Goal: Task Accomplishment & Management: Use online tool/utility

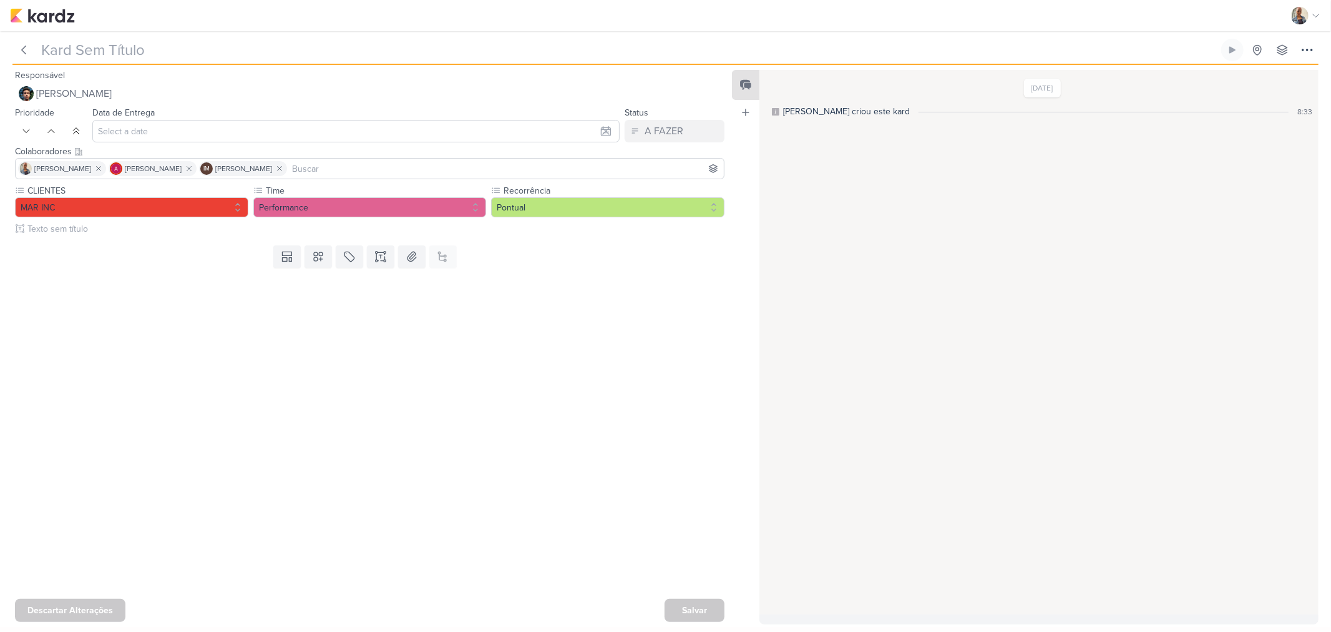
type input "Geração de Boleto_14708281_MAR INC_SUBLIME_JARDINS_PLANEJAMENTO ESTRATÉGICO"
type input "[DATE] 10:00"
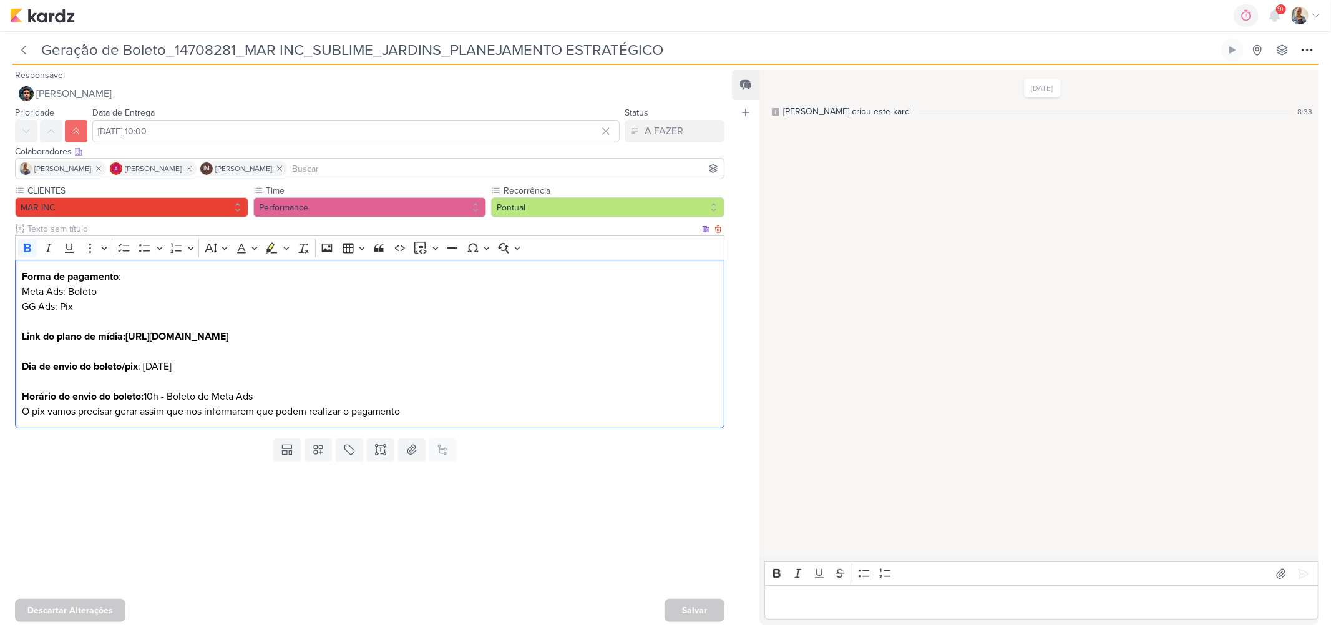
drag, startPoint x: 132, startPoint y: 399, endPoint x: 316, endPoint y: 401, distance: 183.5
click at [316, 401] on p "Horário do envio do boleto: 10h - Boleto de Meta Ads O pix vamos precisar gerar…" at bounding box center [370, 404] width 697 height 30
click at [62, 299] on p "GG Ads: Pix" at bounding box center [370, 306] width 697 height 15
drag, startPoint x: 41, startPoint y: 316, endPoint x: 139, endPoint y: 321, distance: 98.2
click at [139, 321] on p "Editor editing area: main" at bounding box center [370, 321] width 697 height 15
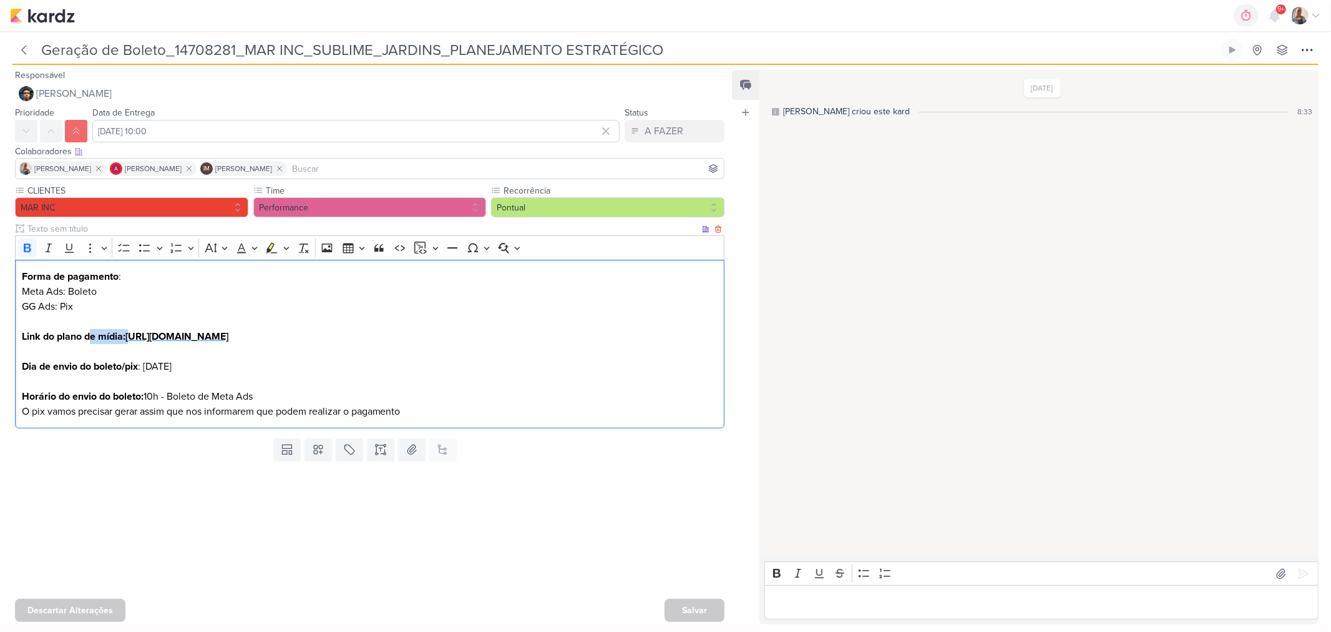
drag, startPoint x: 91, startPoint y: 339, endPoint x: 134, endPoint y: 341, distance: 42.5
click at [134, 341] on p "Link do plano de mídia: [URL][DOMAIN_NAME]" at bounding box center [370, 336] width 697 height 15
click at [141, 360] on span "Dia de envio do boleto/pix : [DATE]" at bounding box center [97, 366] width 150 height 12
drag, startPoint x: 67, startPoint y: 363, endPoint x: 259, endPoint y: 375, distance: 192.6
click at [259, 375] on div "Forma de pagamento : Meta Ads: Boleto GG Ads: Pix Link do plano de mídia: [URL]…" at bounding box center [370, 344] width 710 height 169
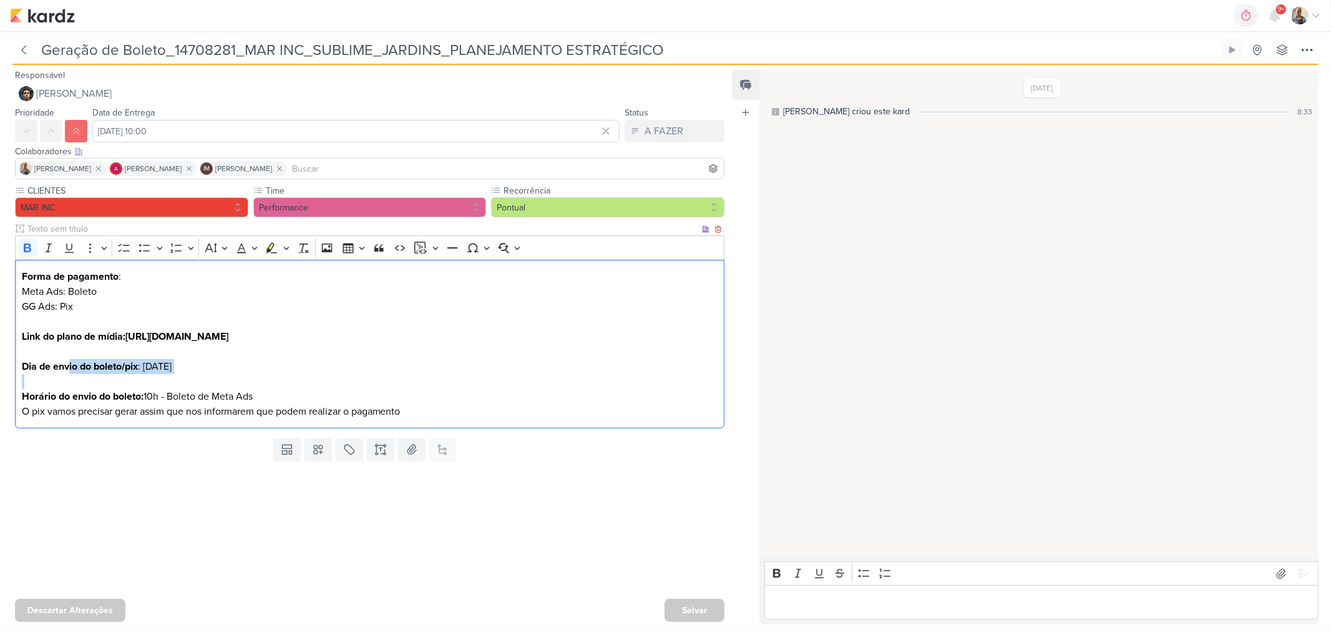
click at [189, 385] on p "Editor editing area: main" at bounding box center [370, 381] width 697 height 15
click at [228, 335] on strong "[URL][DOMAIN_NAME]" at bounding box center [176, 336] width 103 height 12
click at [1281, 567] on icon at bounding box center [1281, 573] width 12 height 12
click at [893, 601] on p "Editor editing area: main" at bounding box center [1041, 602] width 541 height 15
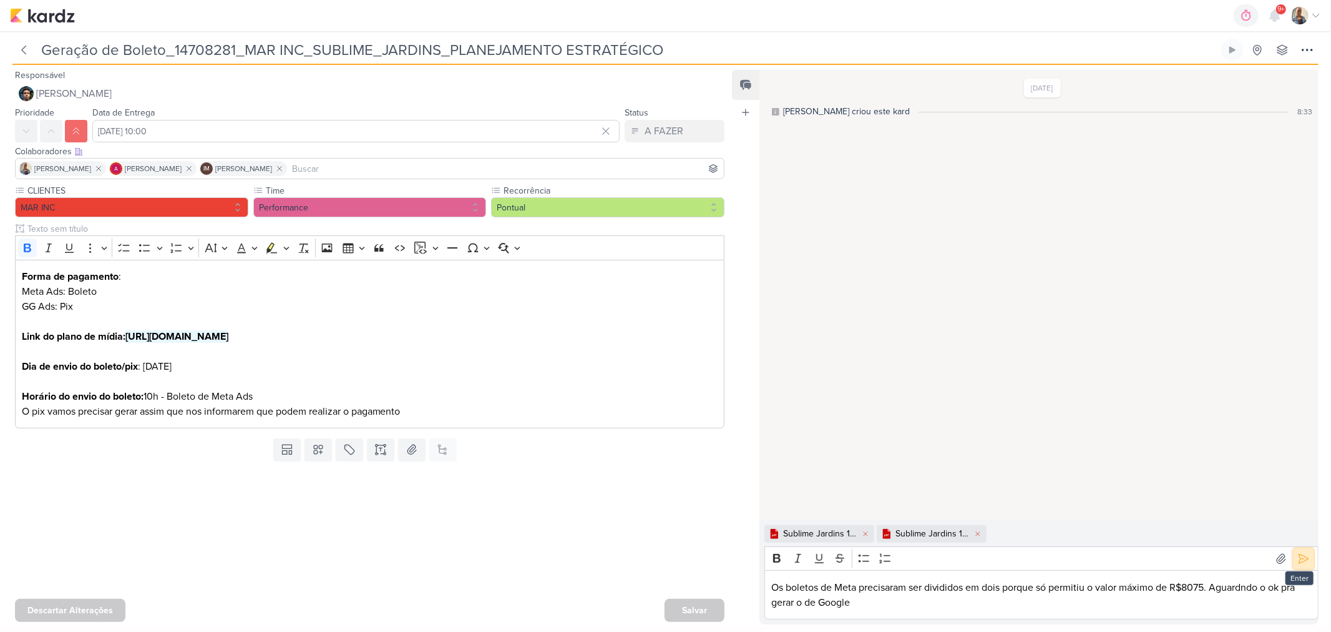
click at [1299, 559] on icon at bounding box center [1304, 558] width 12 height 12
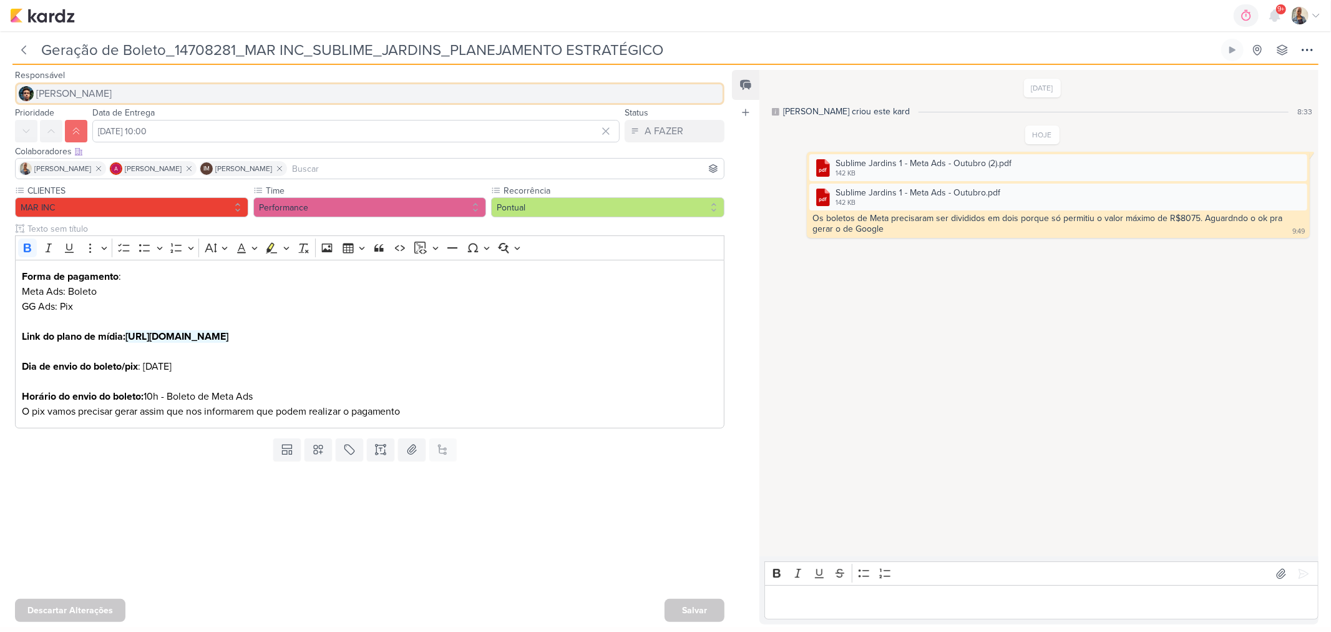
click at [42, 94] on span "[PERSON_NAME]" at bounding box center [74, 93] width 76 height 15
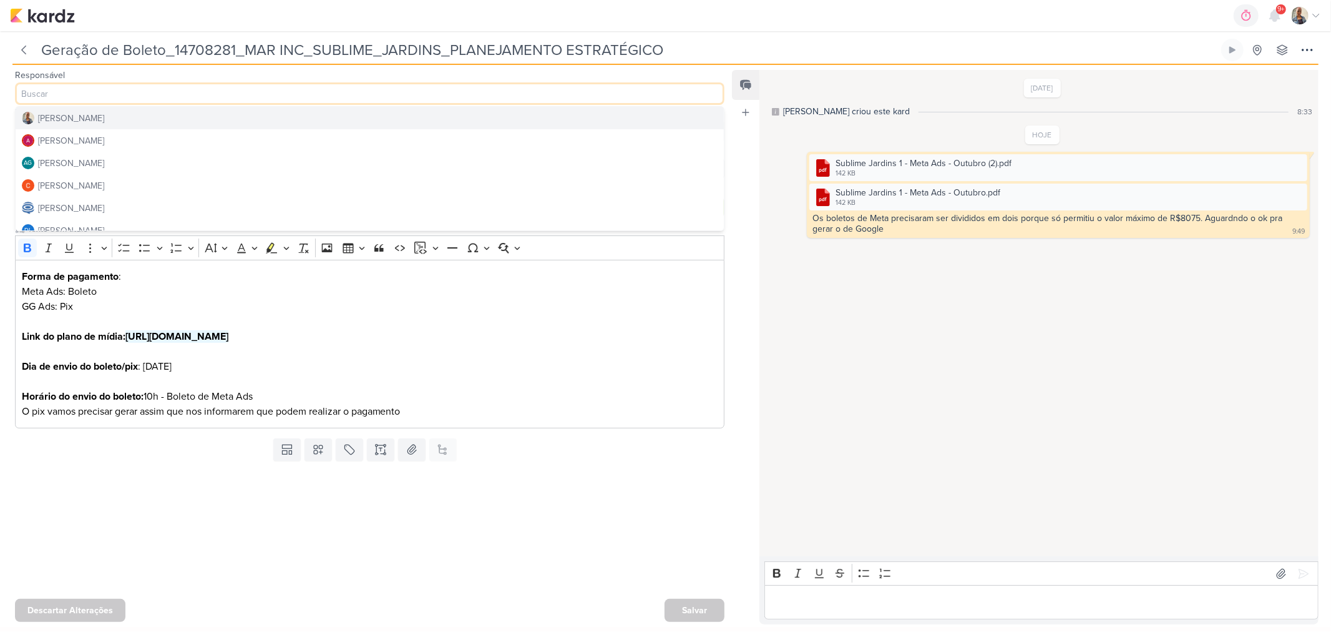
click at [73, 126] on button "[PERSON_NAME]" at bounding box center [370, 118] width 708 height 22
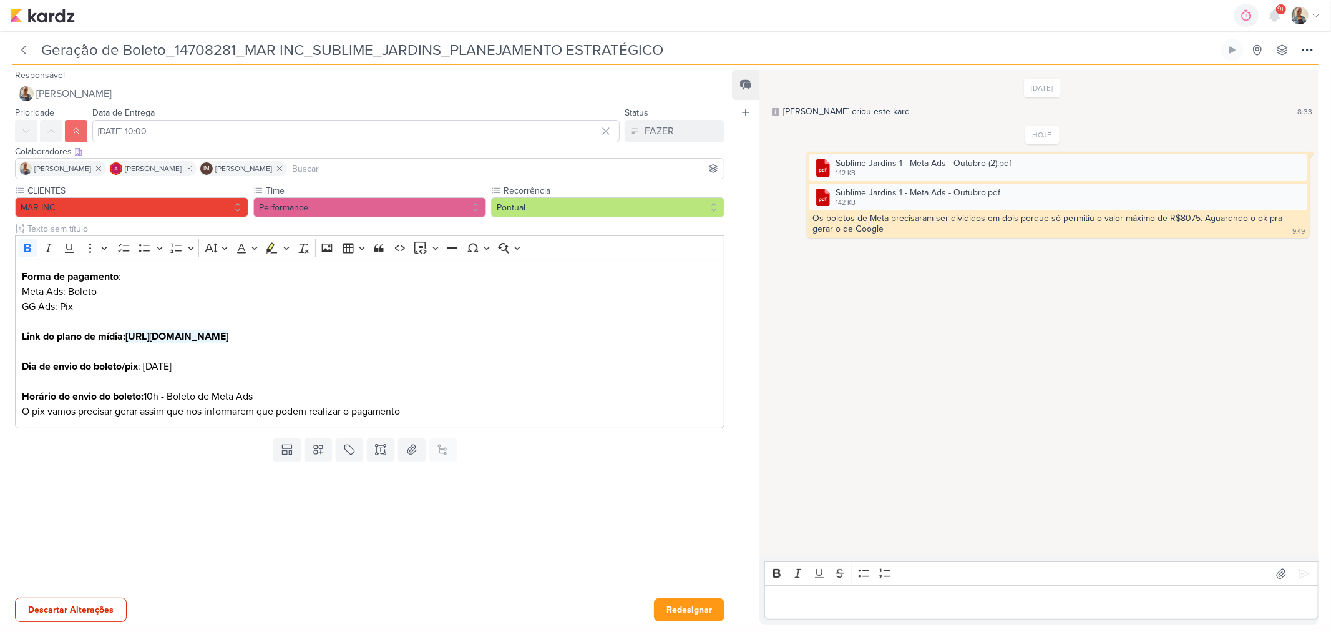
click at [656, 145] on div "Colaboradores Este kard pode ser visível a usuários da sua organização Este kar…" at bounding box center [370, 151] width 710 height 13
click at [656, 132] on div "FAZER" at bounding box center [659, 131] width 29 height 15
click at [659, 195] on div "AGUARDANDO" at bounding box center [666, 200] width 59 height 13
click at [680, 607] on button "Redesignar" at bounding box center [689, 609] width 71 height 23
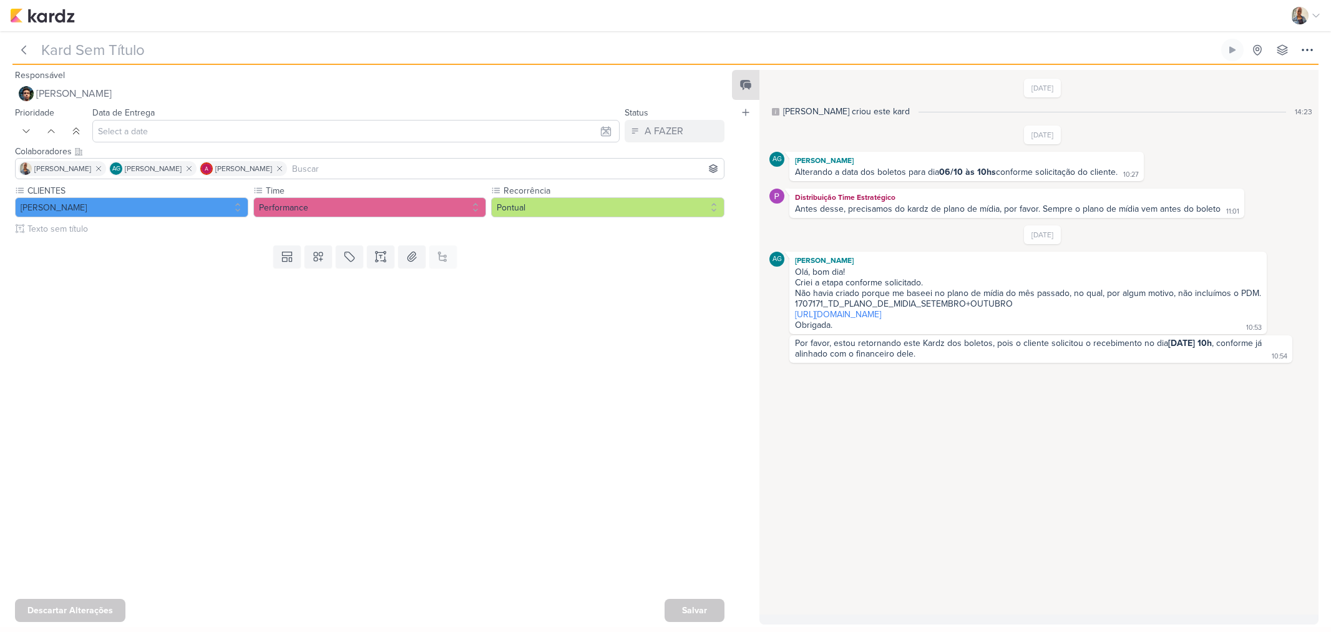
type input "Geração de Boleto_1709261_TD_PLANO_DE_MIDIA_NOVEMBRO+DEZEMBRO"
type input "[DATE] 10:00"
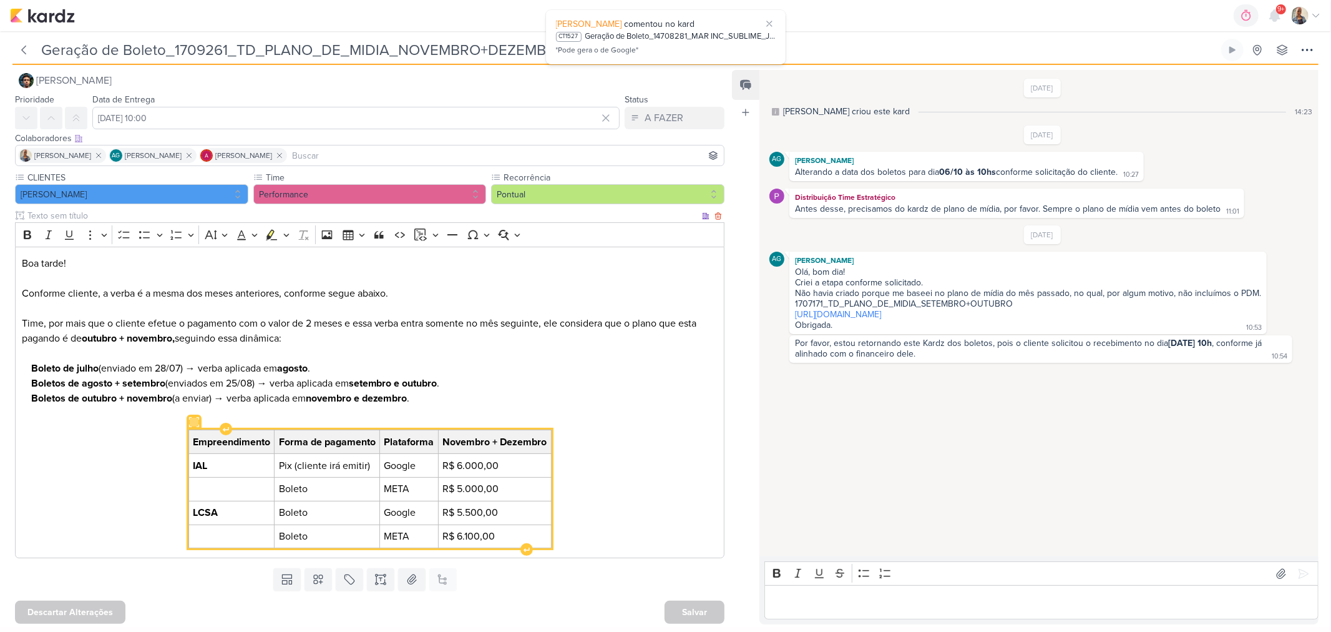
scroll to position [15, 0]
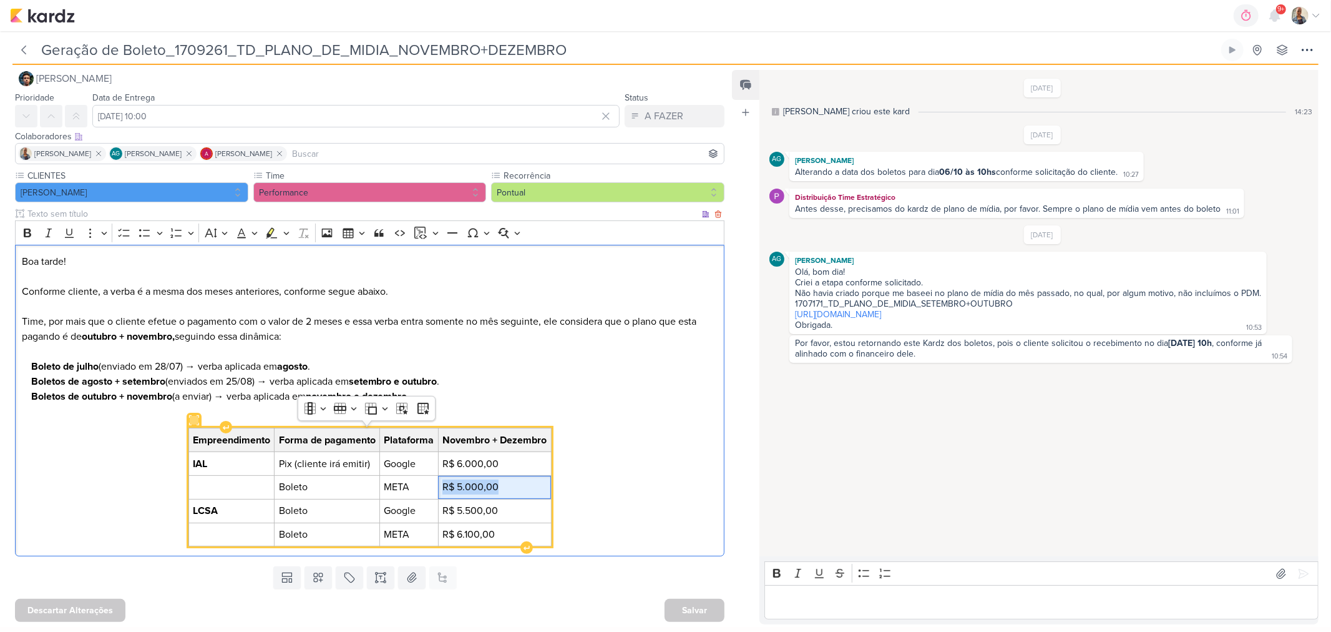
drag, startPoint x: 440, startPoint y: 490, endPoint x: 510, endPoint y: 496, distance: 70.1
click at [510, 496] on td "R$ 5.000,00" at bounding box center [494, 488] width 113 height 24
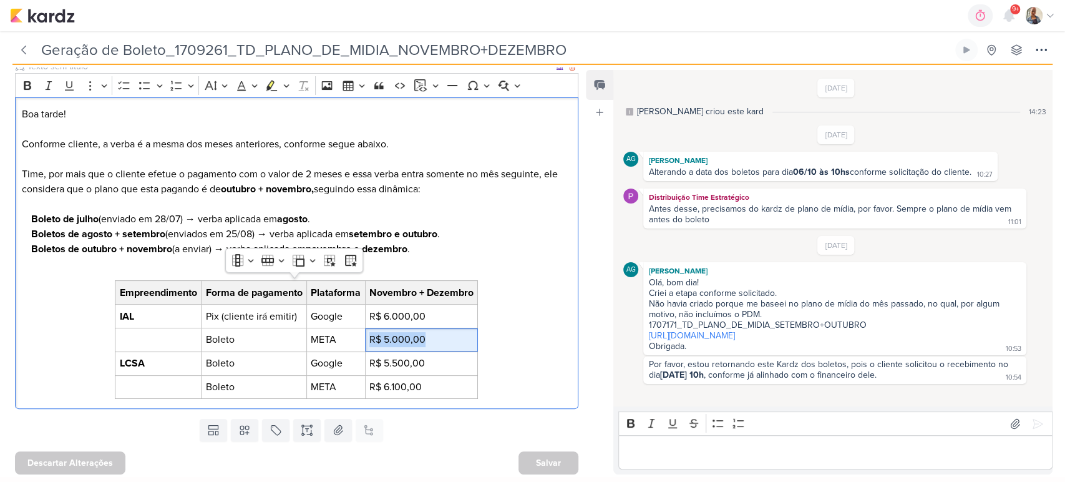
scroll to position [164, 0]
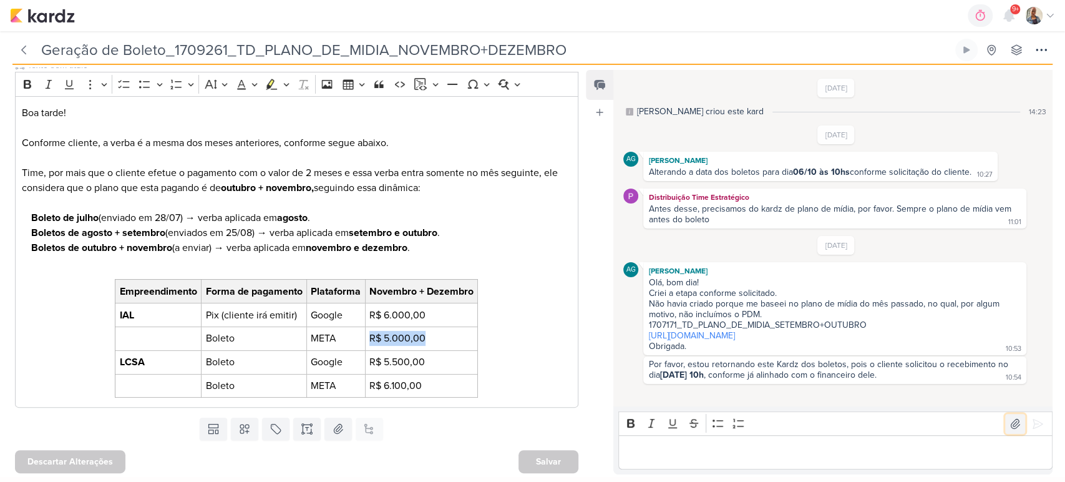
click at [1011, 421] on icon at bounding box center [1015, 424] width 12 height 12
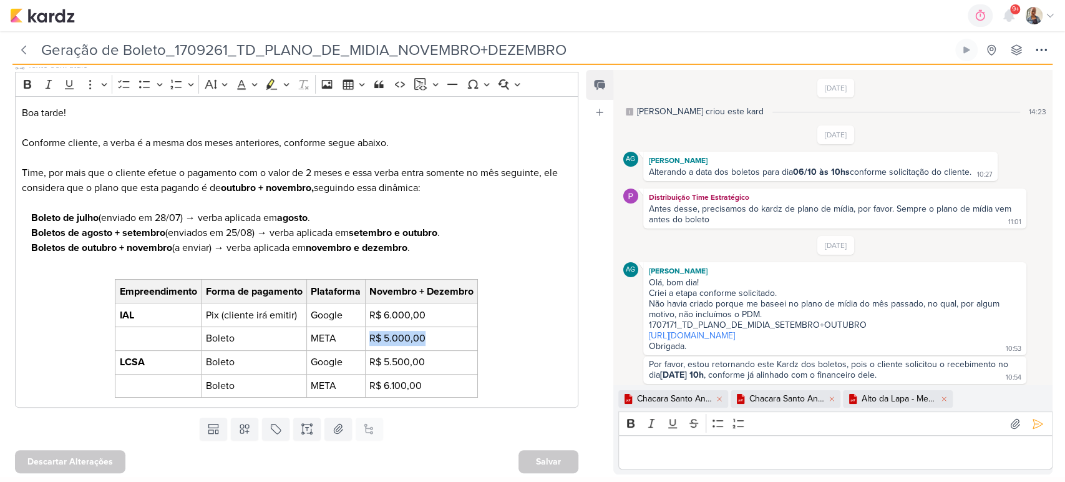
scroll to position [6, 0]
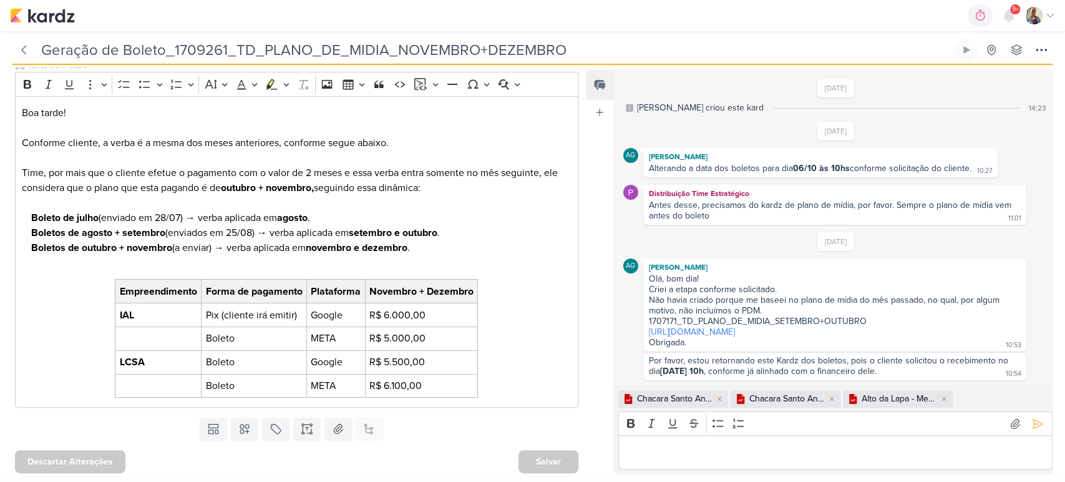
click at [797, 450] on p "Editor editing area: main" at bounding box center [835, 452] width 421 height 15
click at [1034, 423] on icon at bounding box center [1038, 424] width 12 height 12
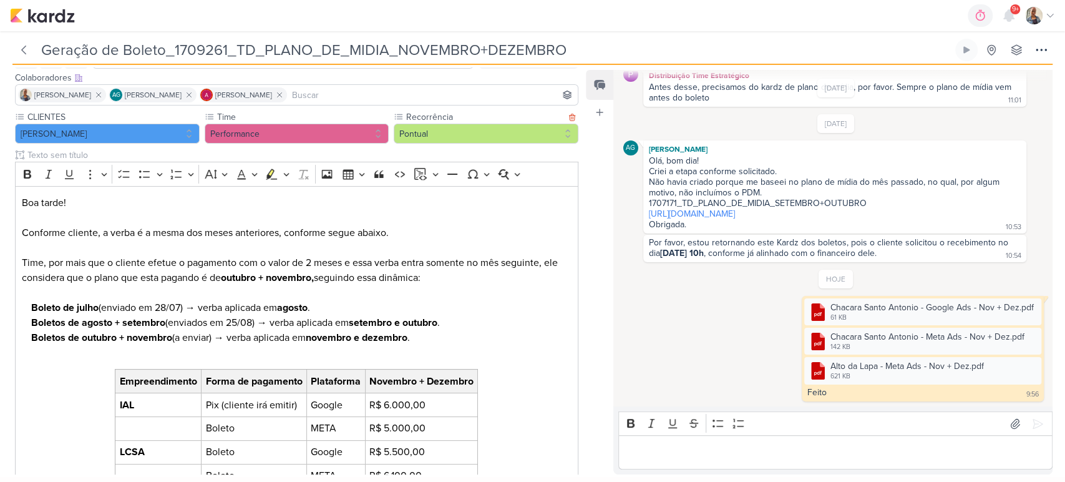
scroll to position [0, 0]
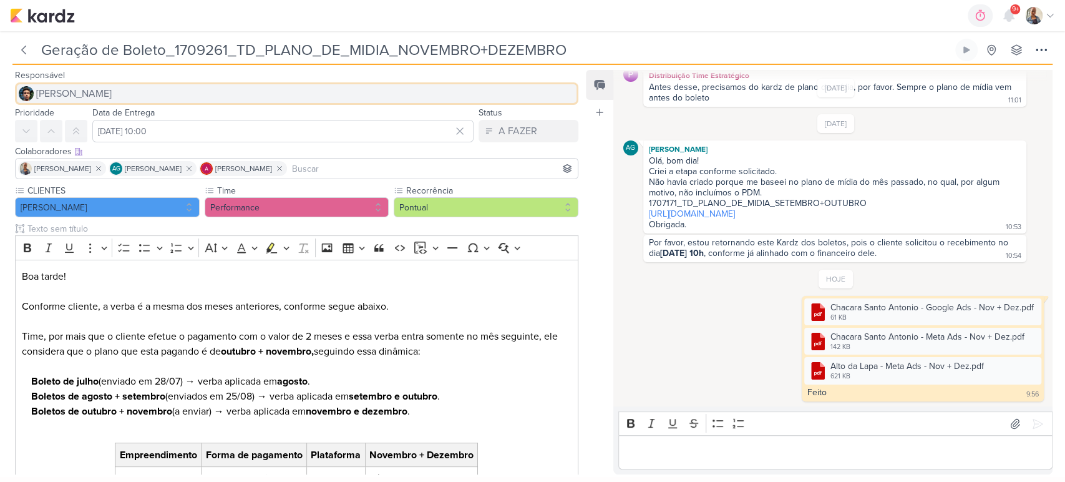
click at [93, 87] on button "[PERSON_NAME]" at bounding box center [297, 93] width 564 height 22
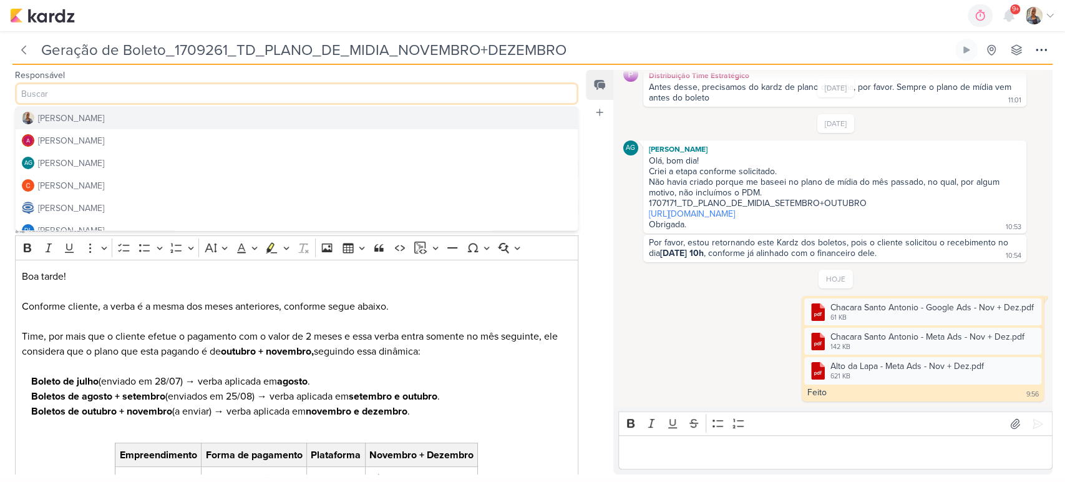
click at [99, 123] on button "[PERSON_NAME]" at bounding box center [297, 118] width 562 height 22
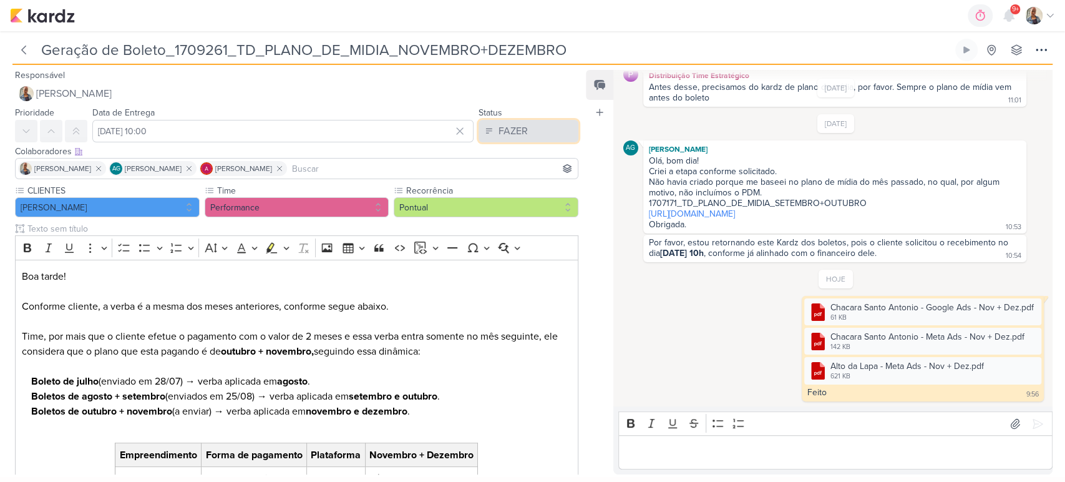
click at [511, 125] on div "FAZER" at bounding box center [513, 131] width 29 height 15
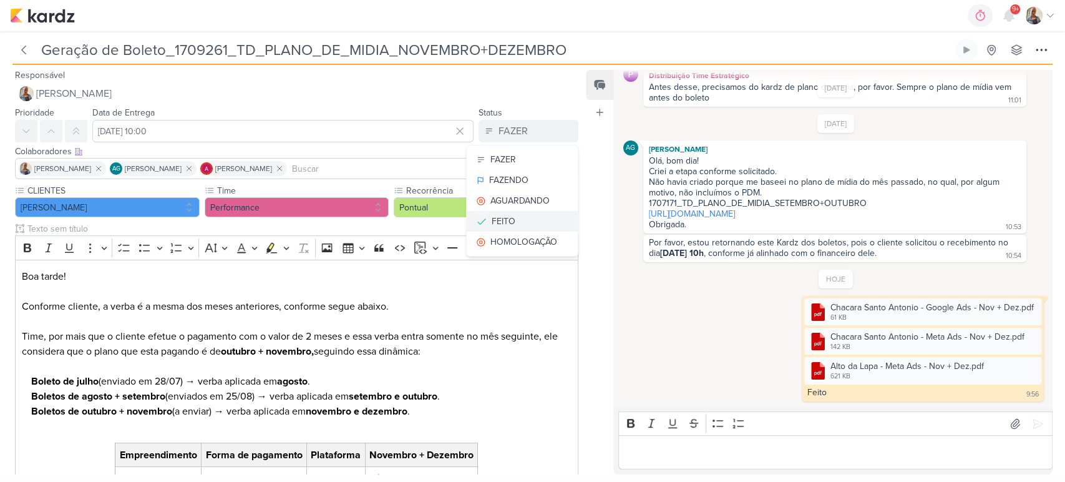
click at [523, 222] on button "FEITO" at bounding box center [522, 221] width 111 height 21
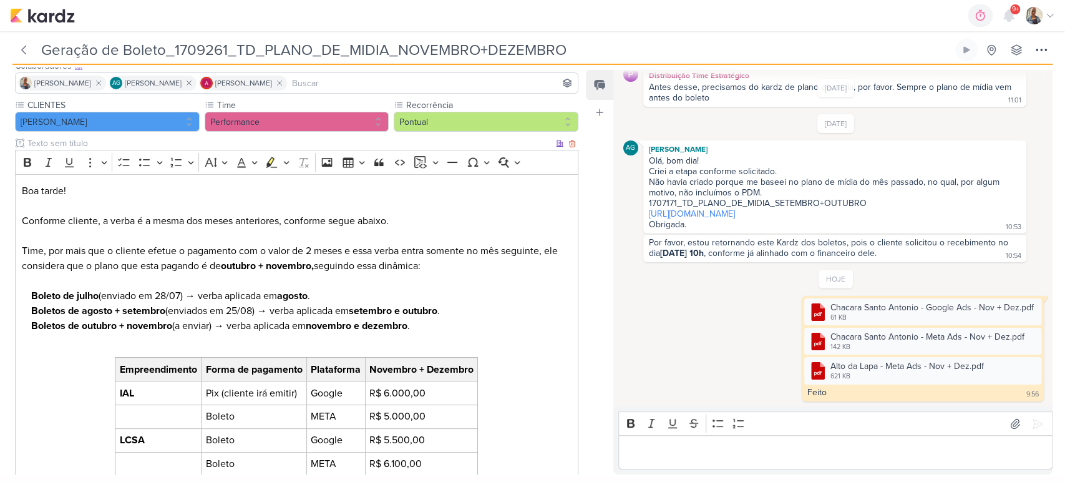
scroll to position [165, 0]
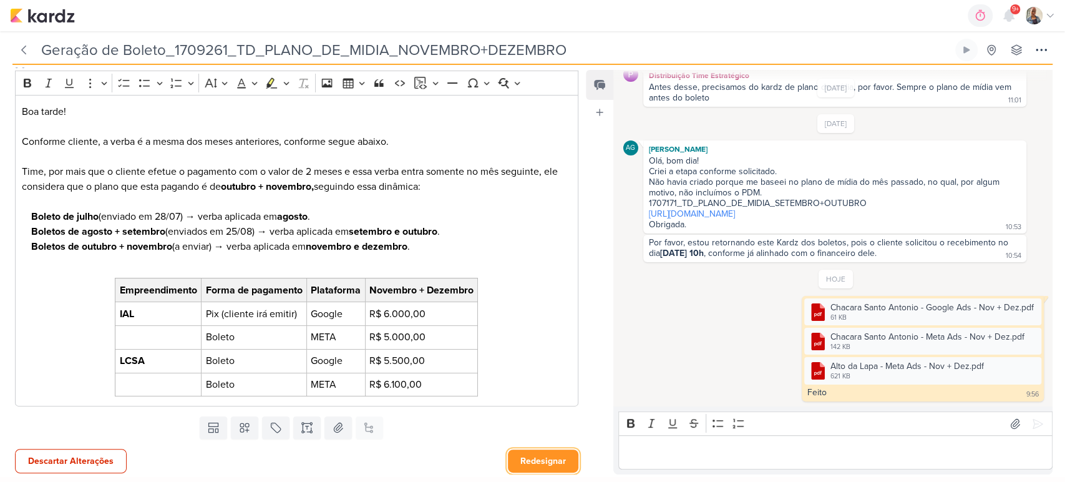
click at [537, 450] on button "Redesignar" at bounding box center [543, 460] width 71 height 23
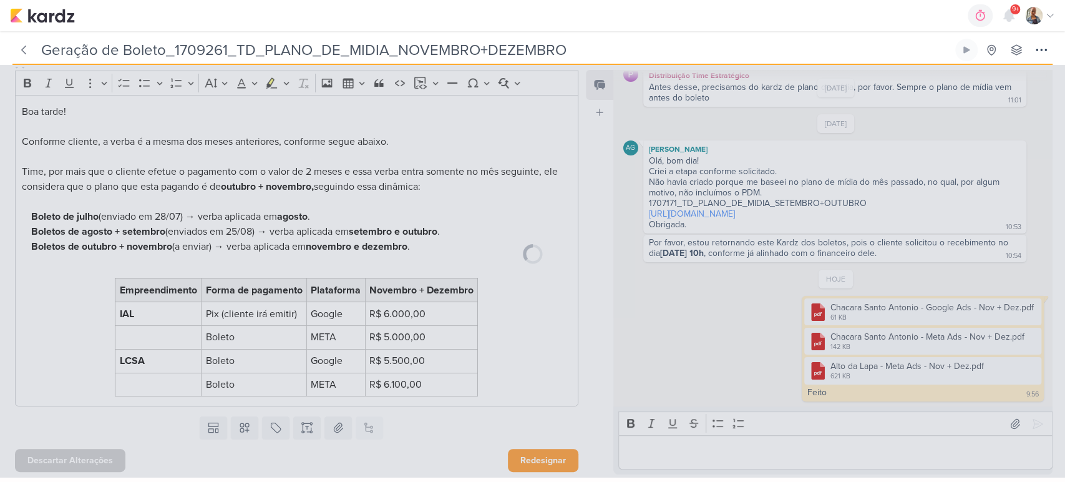
scroll to position [164, 0]
